Goal: Navigation & Orientation: Find specific page/section

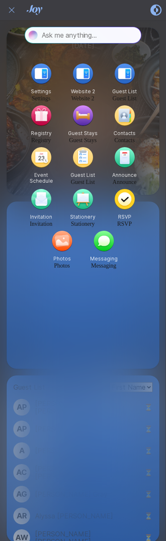
click at [39, 139] on link "Registry" at bounding box center [41, 140] width 20 height 6
